Goal: Task Accomplishment & Management: Use online tool/utility

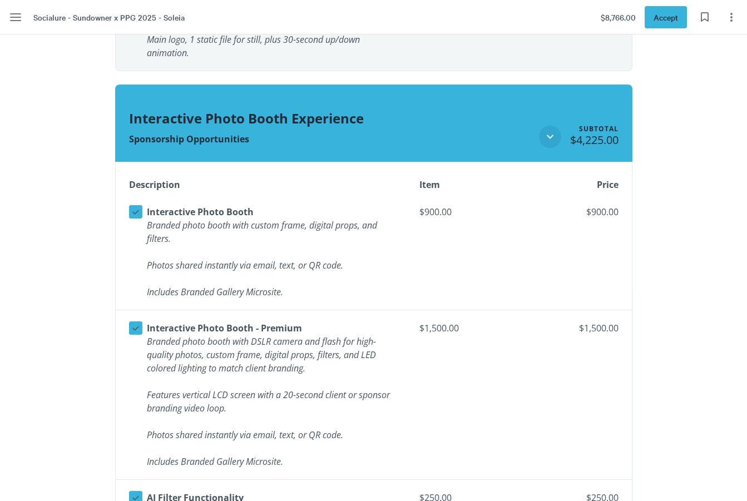
scroll to position [1545, 0]
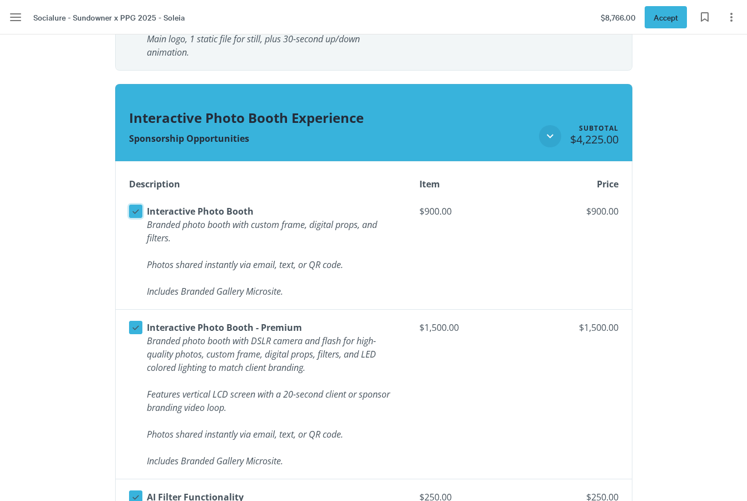
click at [136, 210] on icon at bounding box center [135, 211] width 7 height 4
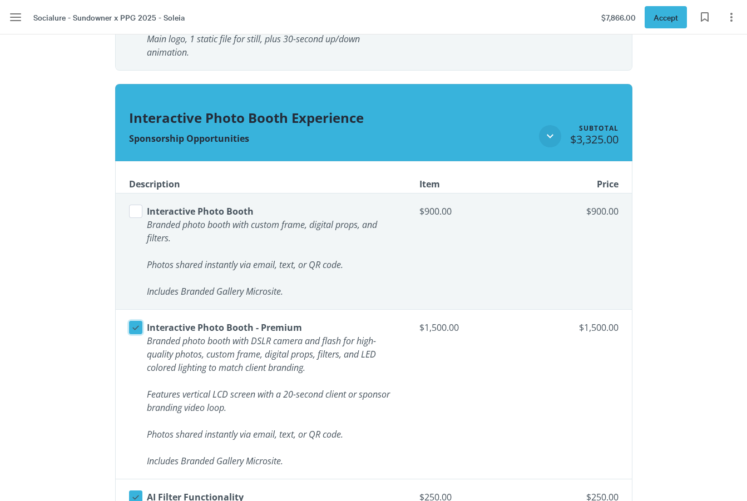
click at [140, 327] on icon at bounding box center [136, 327] width 10 height 10
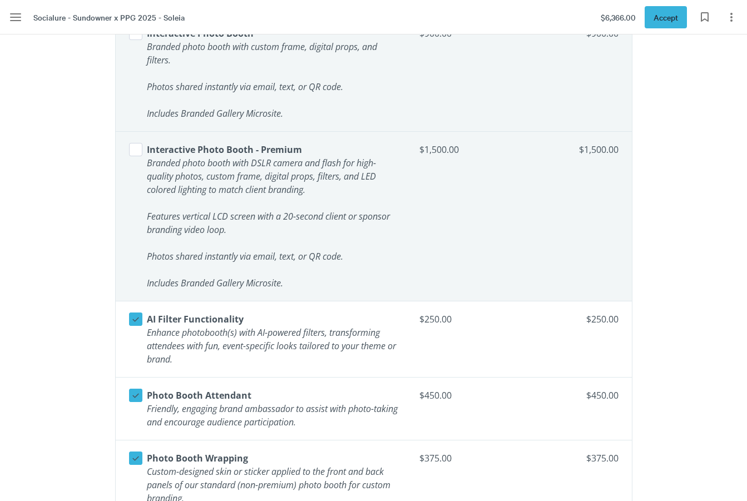
scroll to position [1739, 0]
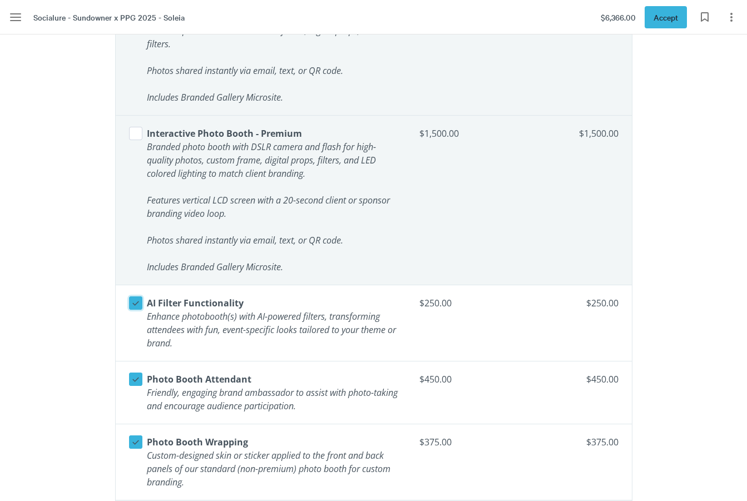
click at [136, 300] on icon at bounding box center [136, 303] width 10 height 10
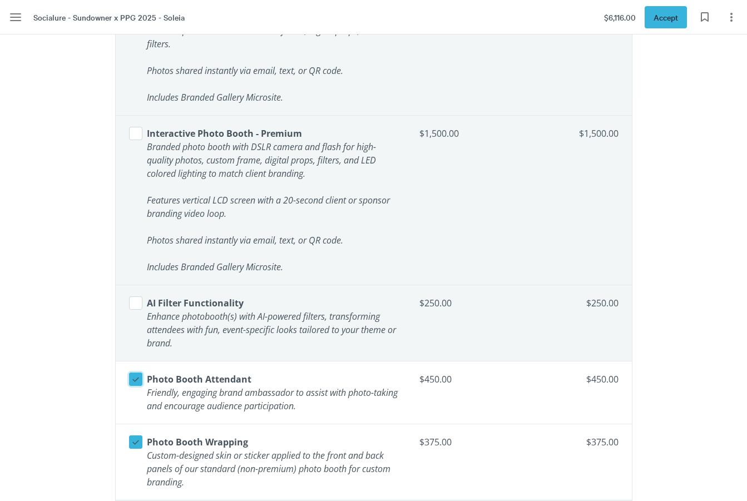
click at [136, 377] on icon at bounding box center [136, 379] width 10 height 10
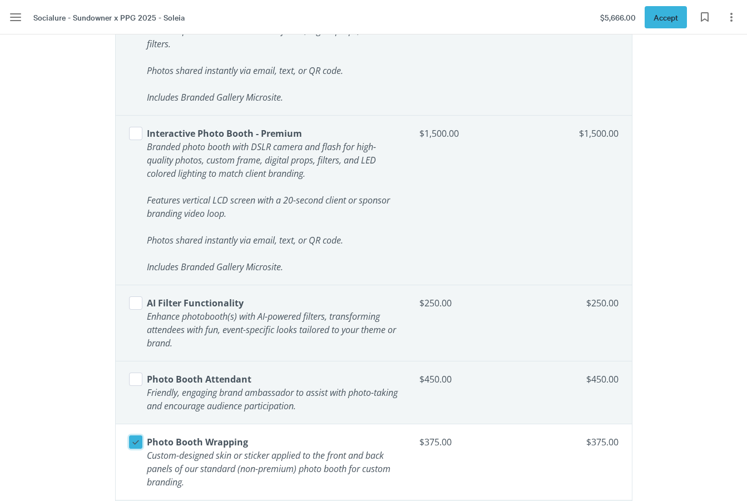
click at [135, 438] on icon at bounding box center [136, 442] width 10 height 10
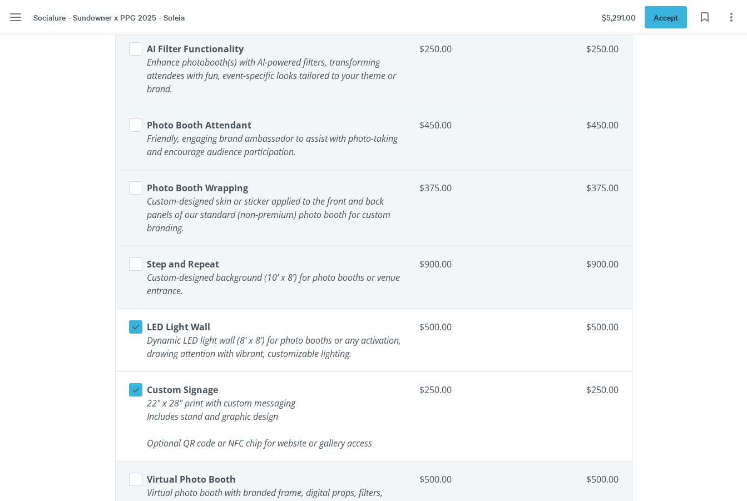
scroll to position [2018, 0]
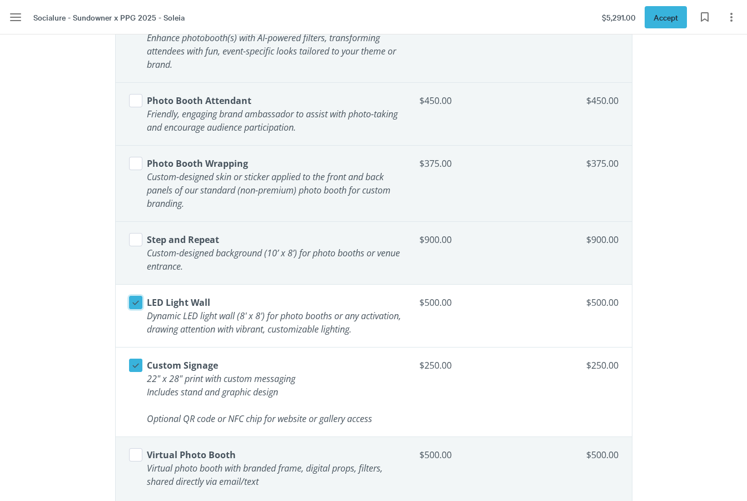
click at [131, 303] on icon at bounding box center [136, 302] width 10 height 10
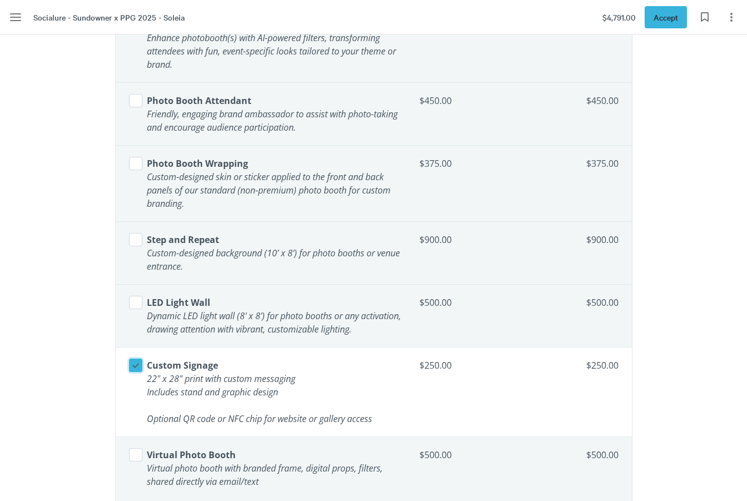
click at [133, 361] on icon at bounding box center [136, 365] width 10 height 10
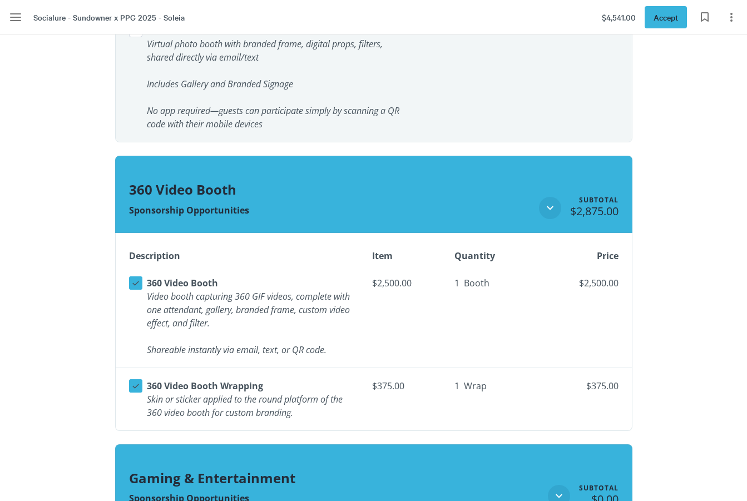
scroll to position [2459, 0]
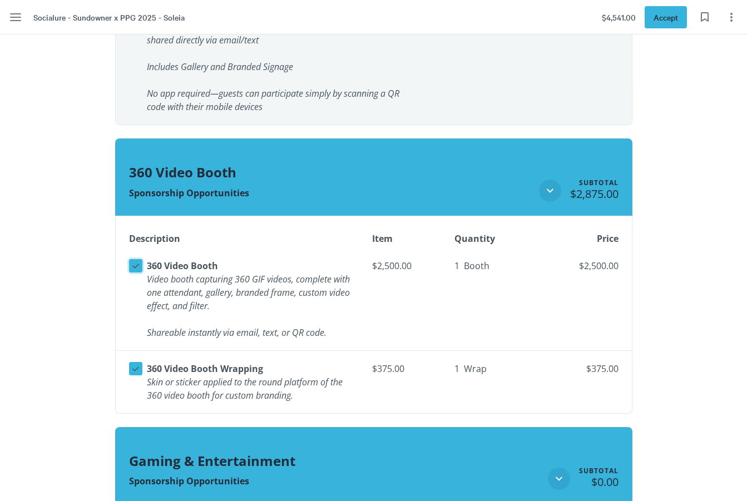
click at [140, 261] on icon at bounding box center [136, 266] width 10 height 10
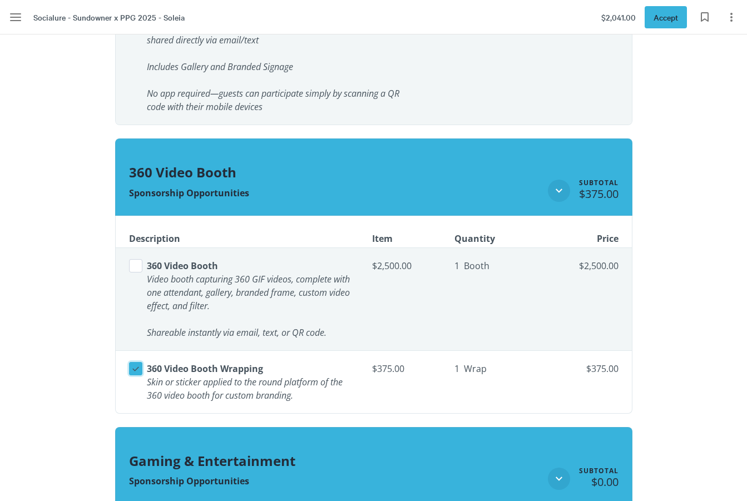
click at [142, 370] on button "Select line item" at bounding box center [135, 368] width 13 height 13
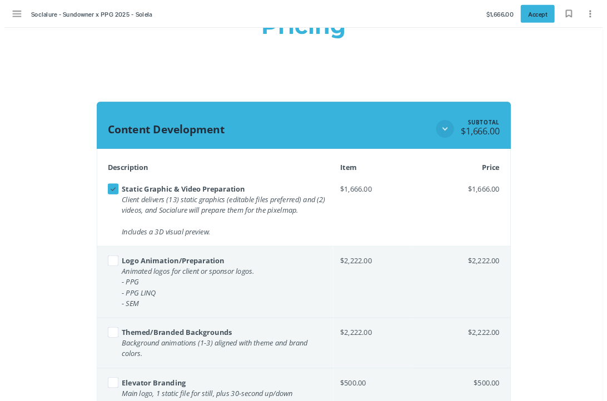
scroll to position [1201, 0]
